Goal: Contribute content: Contribute content

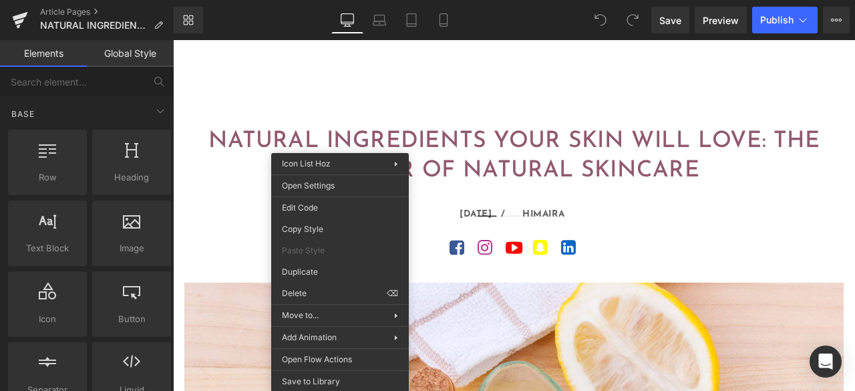
click at [557, 89] on link "Shop by Category" at bounding box center [531, 100] width 112 height 31
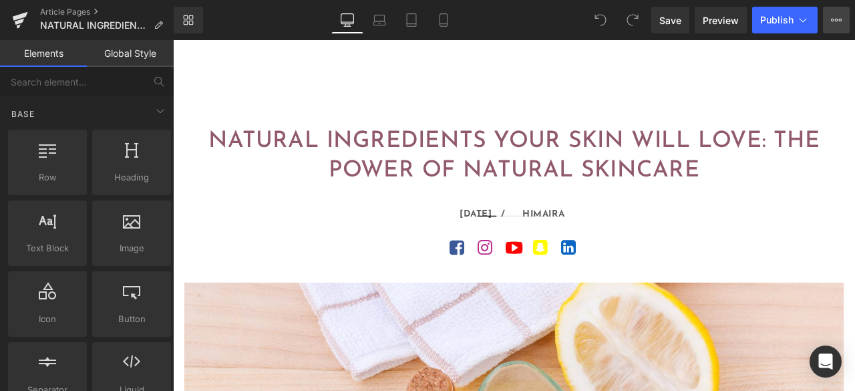
click at [843, 25] on button "View Live Page View with current Template Save Template to Library Schedule Pub…" at bounding box center [836, 20] width 27 height 27
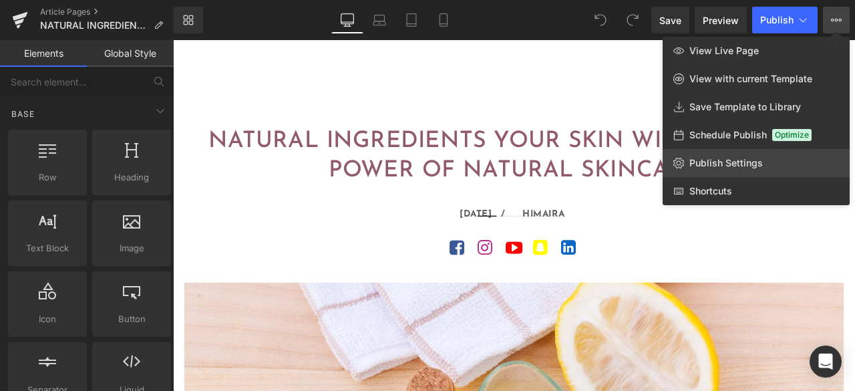
click at [729, 166] on span "Publish Settings" at bounding box center [727, 163] width 74 height 12
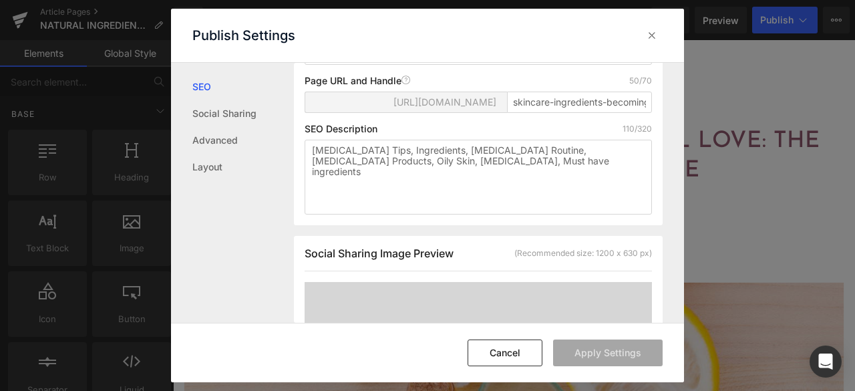
scroll to position [201, 0]
click at [461, 193] on textarea "[MEDICAL_DATA] Tips, Ingredients, [MEDICAL_DATA] Routine, [MEDICAL_DATA] Produc…" at bounding box center [479, 179] width 348 height 75
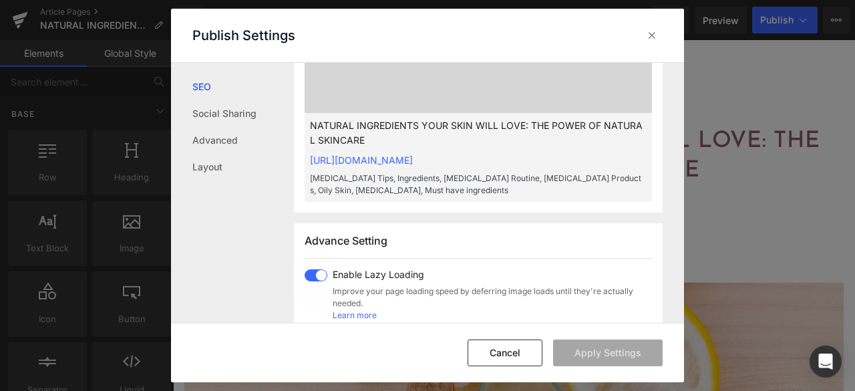
scroll to position [602, 0]
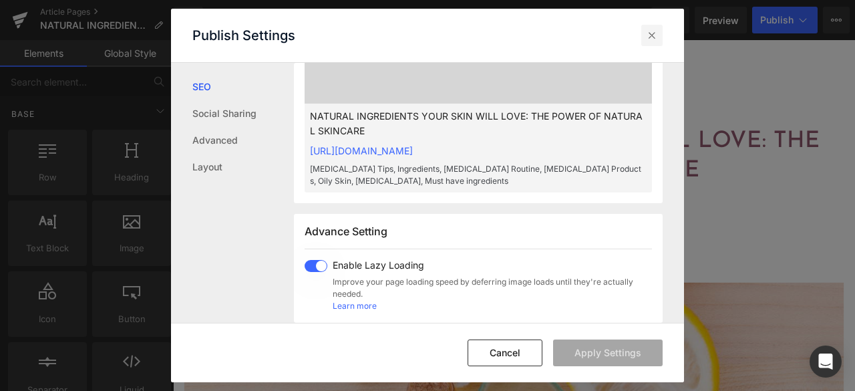
click at [652, 32] on icon at bounding box center [652, 35] width 13 height 13
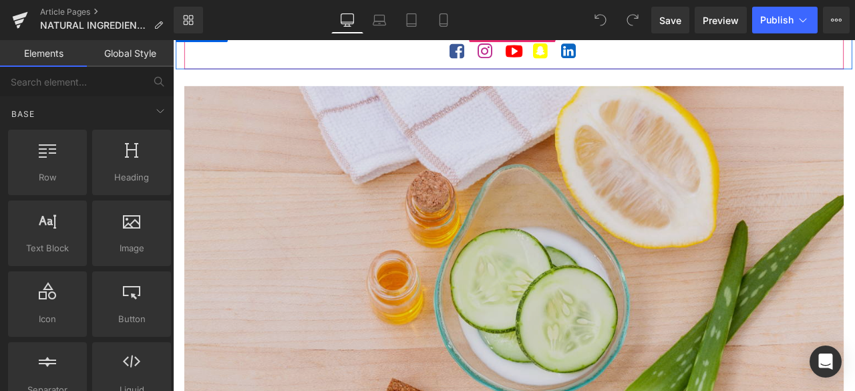
scroll to position [267, 0]
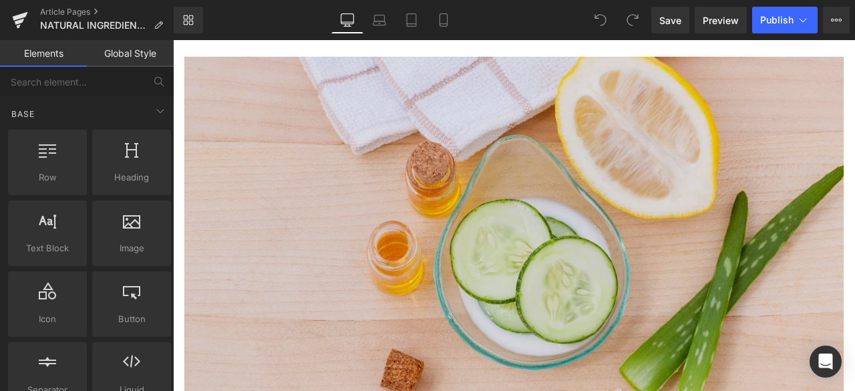
click at [740, 265] on img at bounding box center [577, 281] width 782 height 442
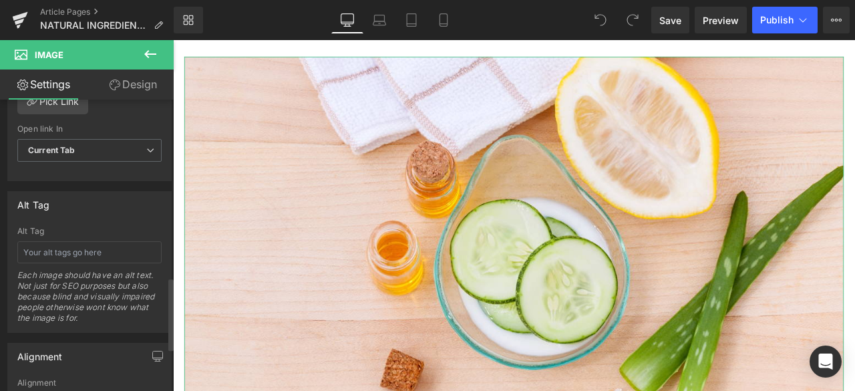
scroll to position [735, 0]
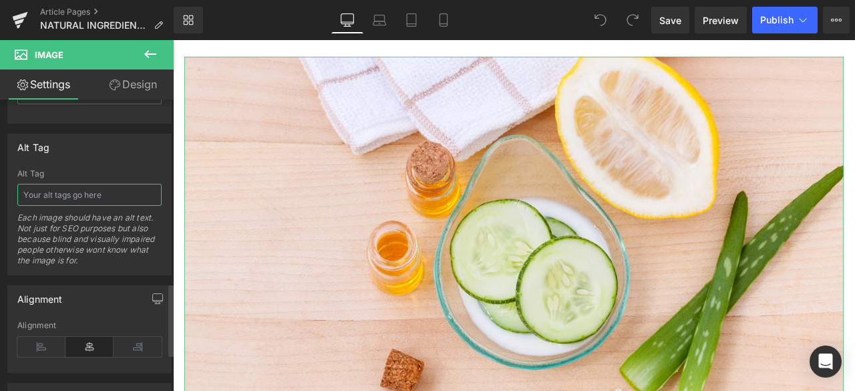
click at [78, 185] on input "text" at bounding box center [89, 195] width 144 height 22
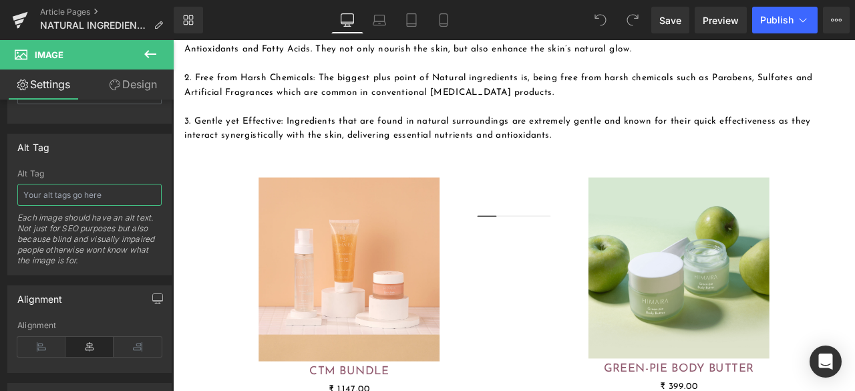
scroll to position [869, 0]
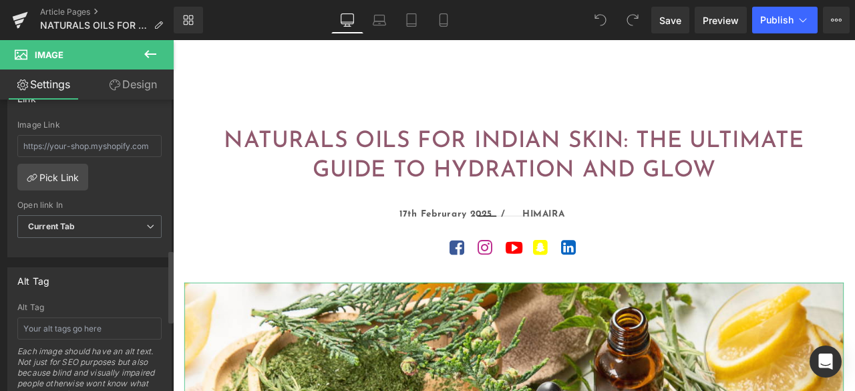
scroll to position [735, 0]
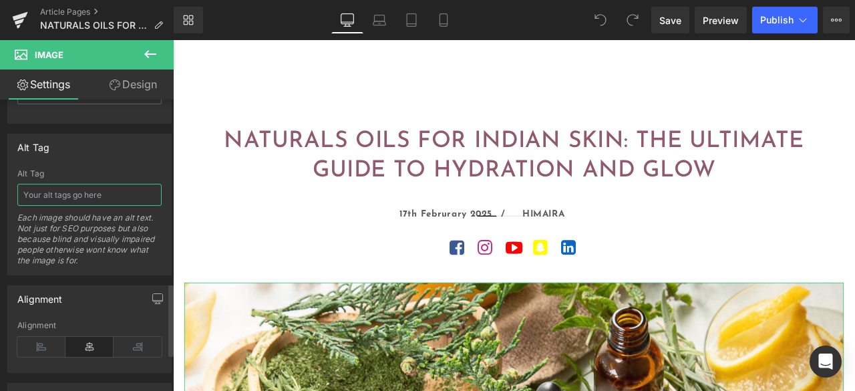
click at [117, 189] on input "text" at bounding box center [89, 195] width 144 height 22
click at [128, 189] on input "Natural skincare scene showing multiple brown dropper bottles surrounded by ros…" at bounding box center [89, 195] width 144 height 22
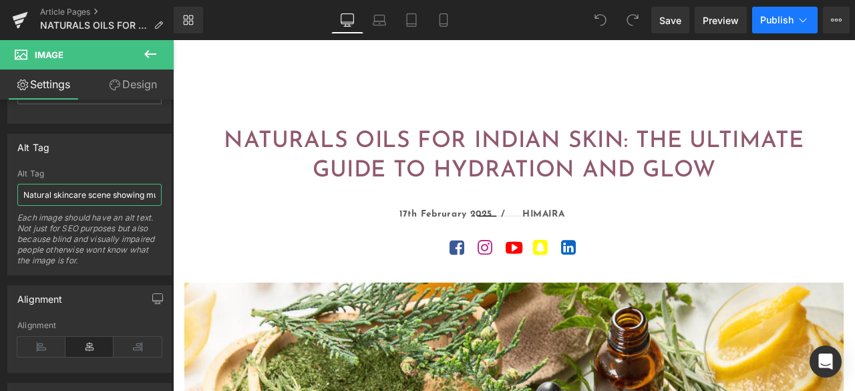
type input "Natural skincare scene showing multiple brown dropper bottles surrounded by ros…"
click at [783, 24] on span "Publish" at bounding box center [777, 20] width 33 height 11
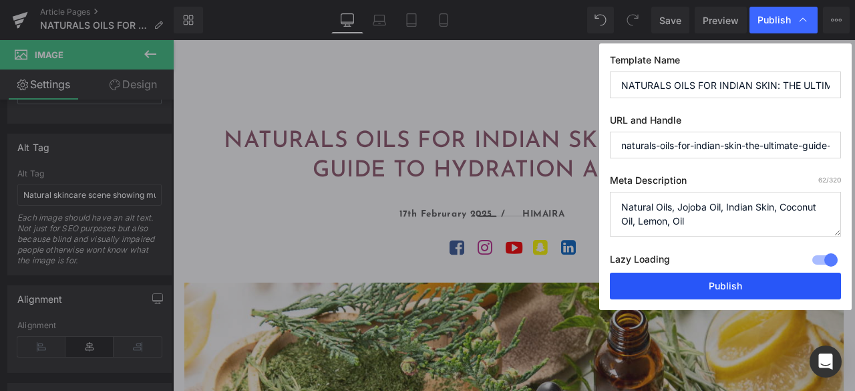
click at [722, 284] on button "Publish" at bounding box center [725, 286] width 231 height 27
